Goal: Task Accomplishment & Management: Complete application form

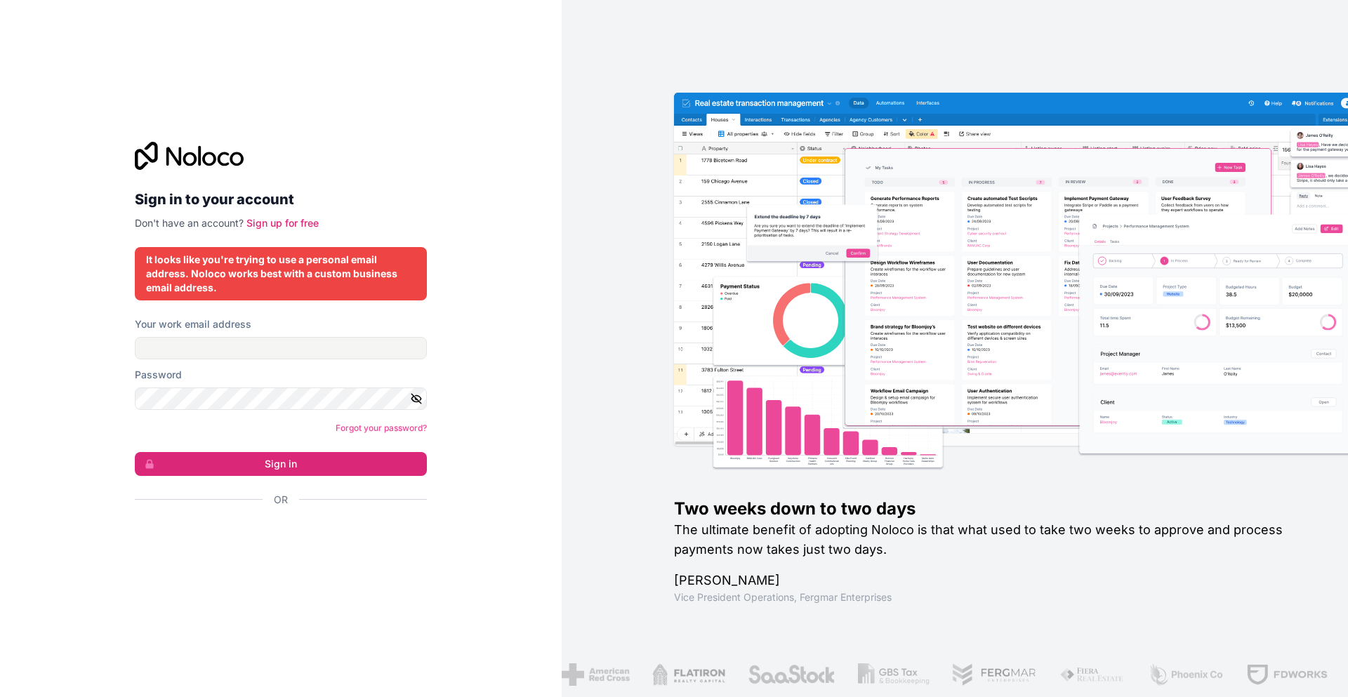
drag, startPoint x: 194, startPoint y: 95, endPoint x: 194, endPoint y: 107, distance: 11.2
click at [194, 98] on div "Sign in to your account Don't have an account? Sign up for free It looks like y…" at bounding box center [281, 348] width 562 height 697
click at [148, 154] on icon at bounding box center [189, 156] width 109 height 28
click at [199, 164] on icon at bounding box center [199, 155] width 3 height 20
